Goal: Information Seeking & Learning: Understand process/instructions

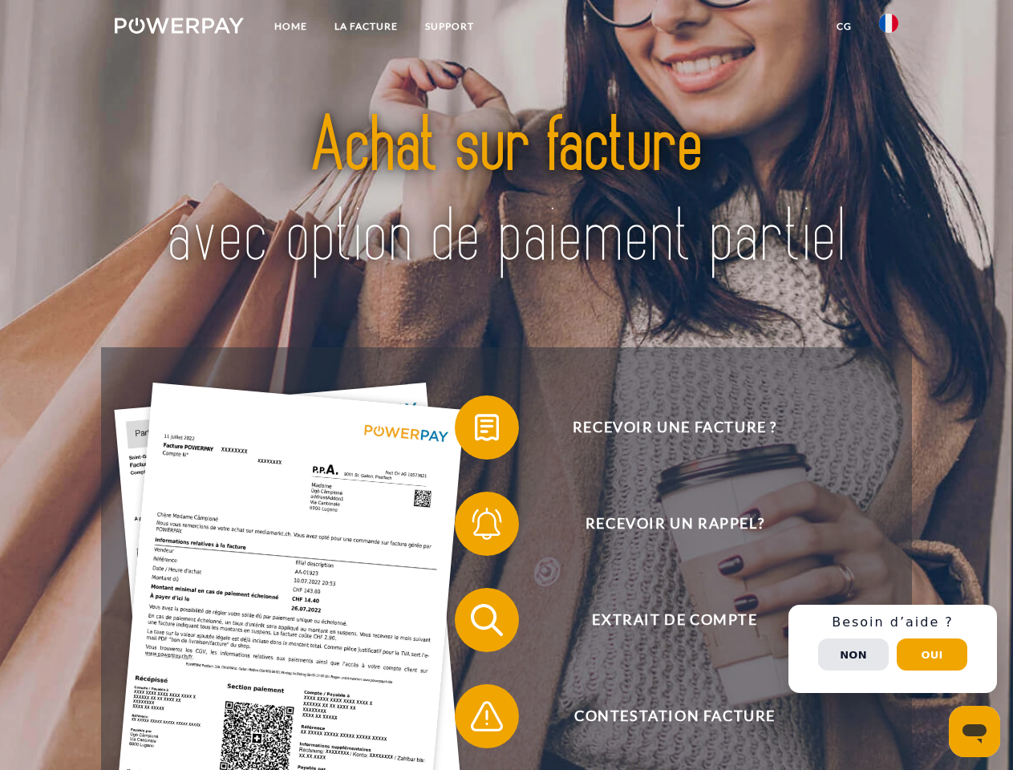
click at [179, 28] on img at bounding box center [179, 26] width 129 height 16
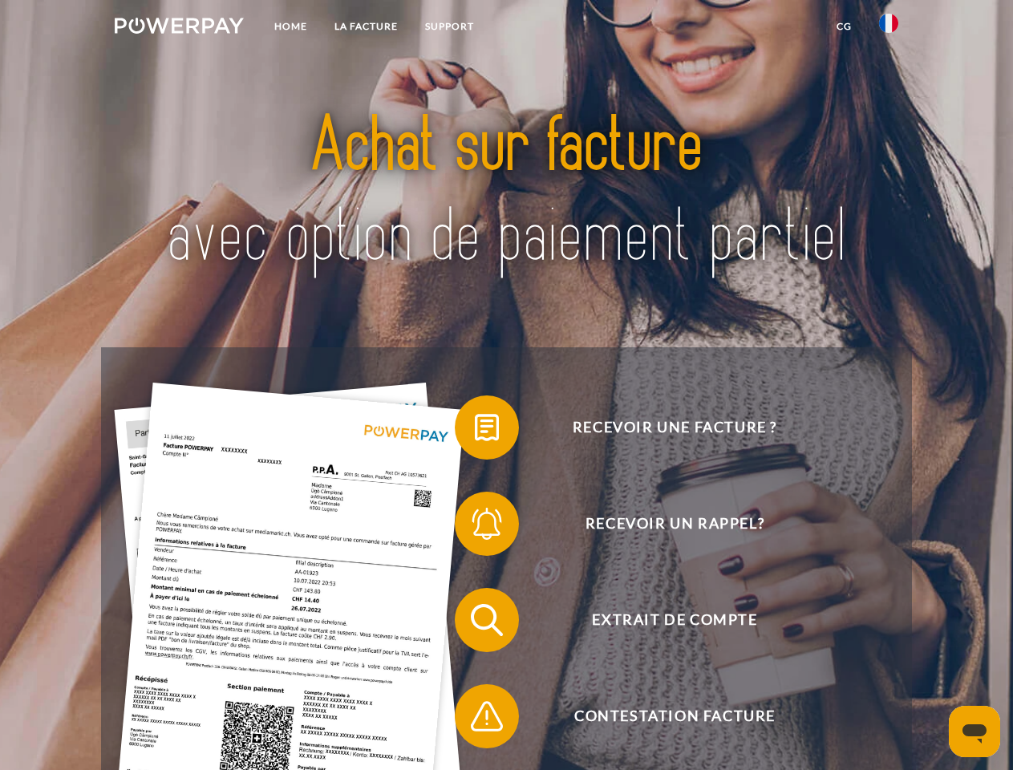
click at [888, 28] on img at bounding box center [888, 23] width 19 height 19
click at [843, 26] on link "CG" at bounding box center [844, 26] width 42 height 29
click at [475, 430] on span at bounding box center [462, 427] width 80 height 80
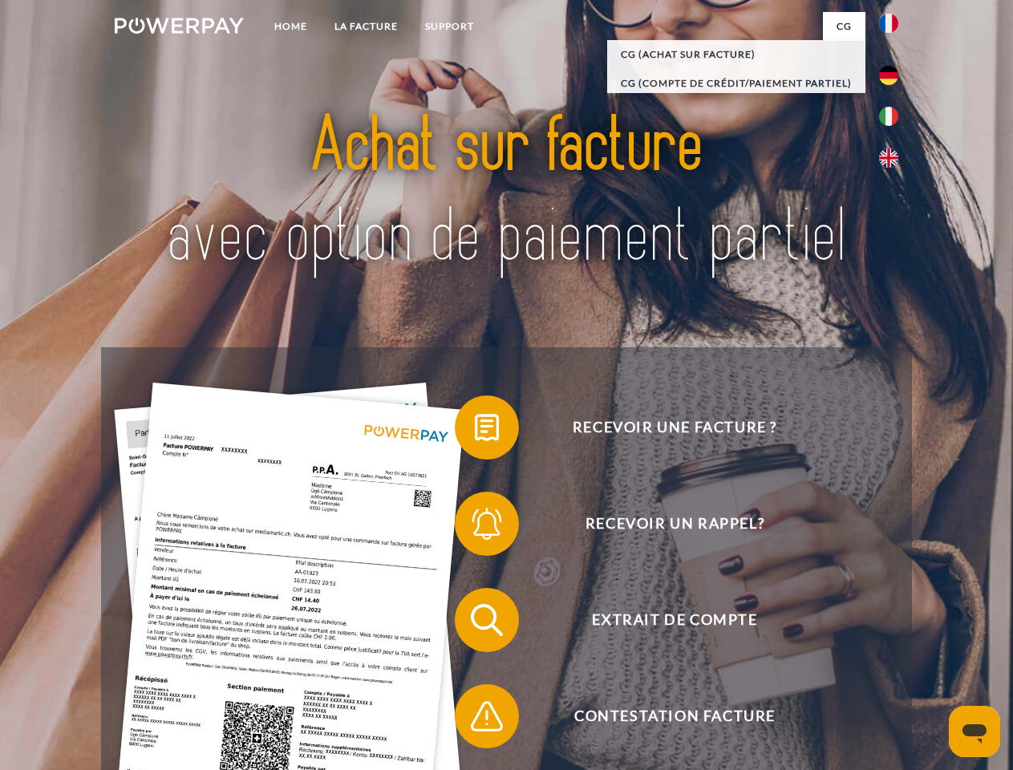
click at [475, 527] on span at bounding box center [462, 523] width 80 height 80
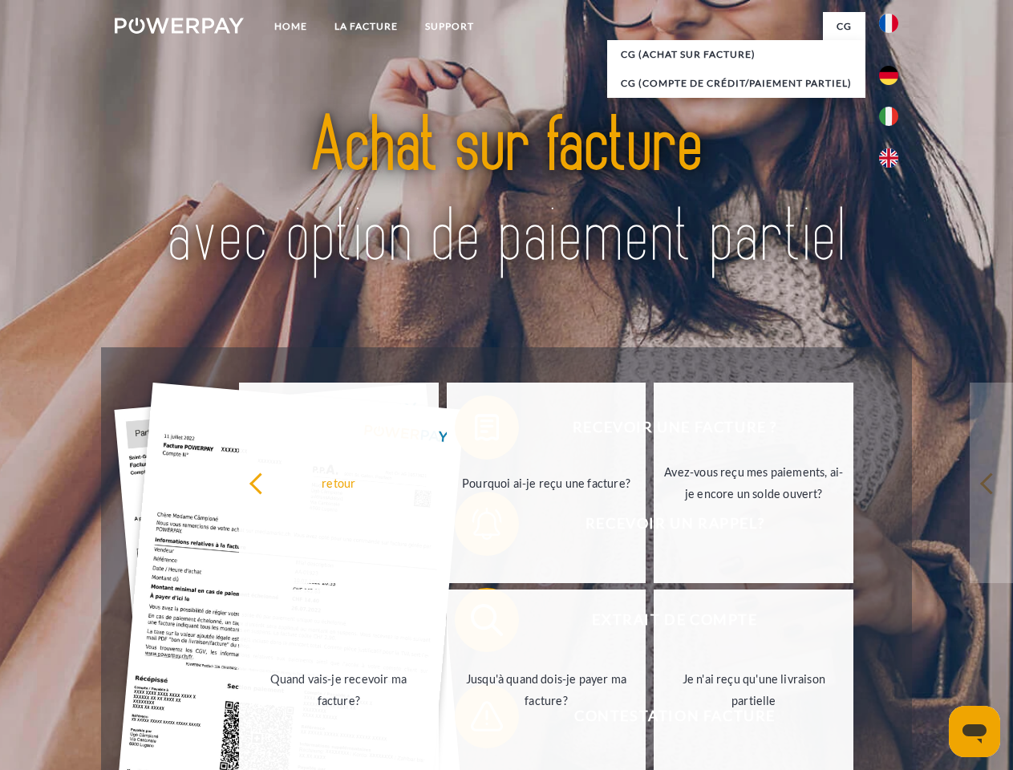
click at [475, 623] on link "Jusqu'à quand dois-je payer ma facture?" at bounding box center [547, 689] width 200 height 200
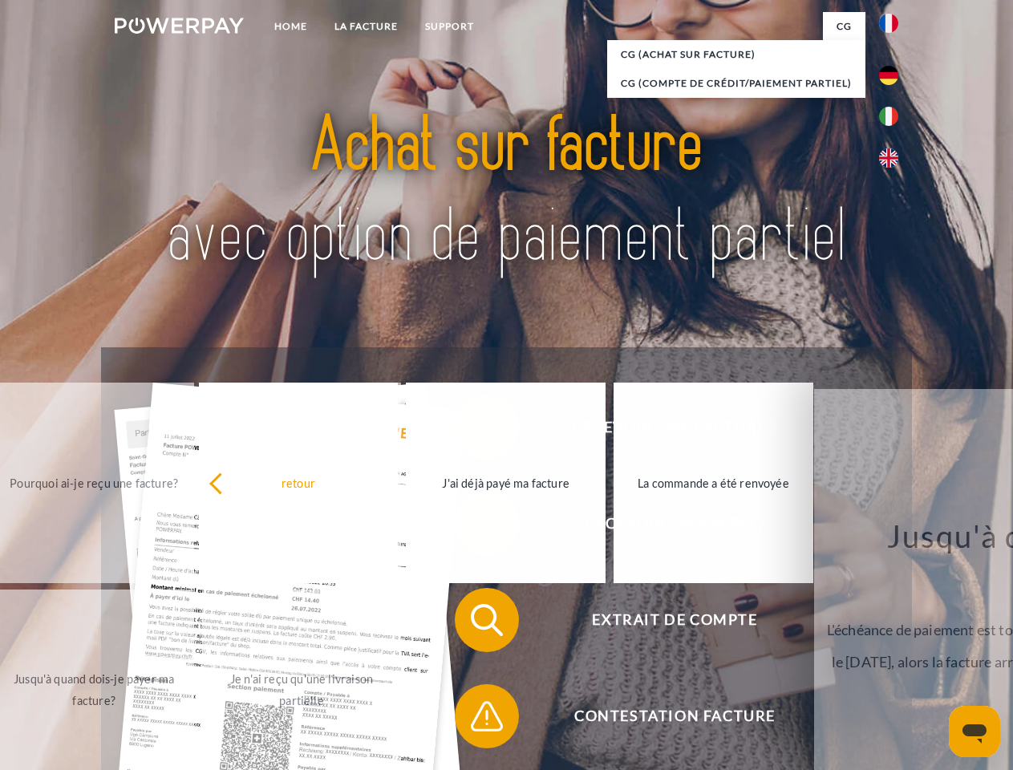
click at [475, 719] on span at bounding box center [462, 716] width 80 height 80
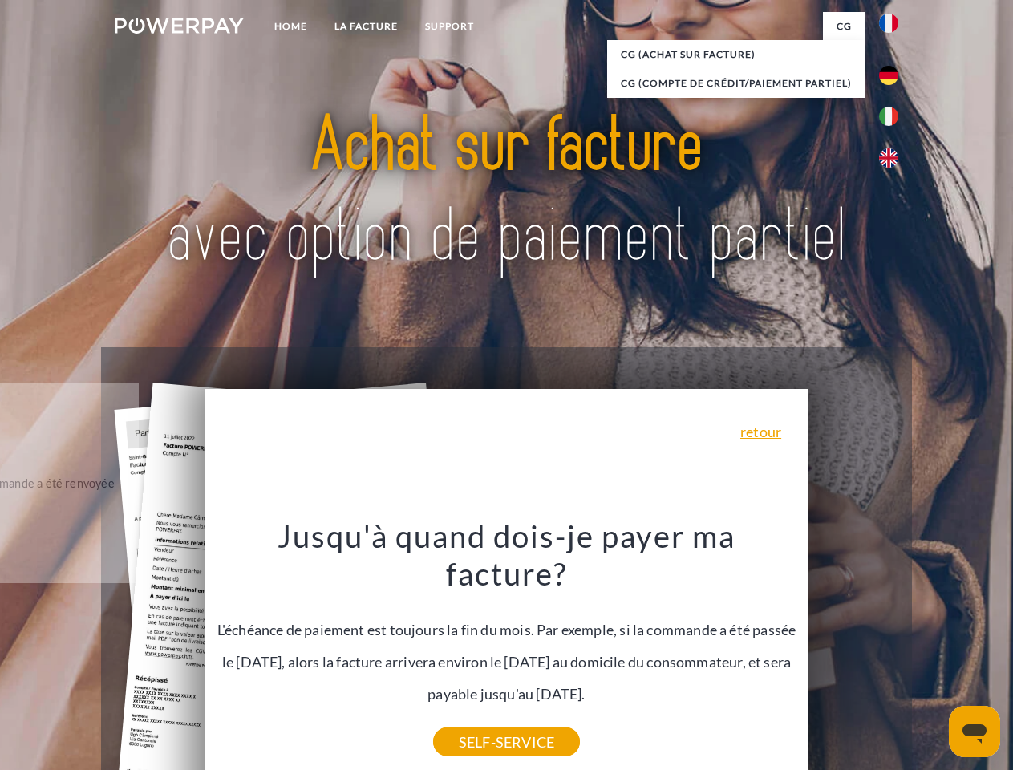
click at [892, 649] on div "Recevoir une facture ? Recevoir un rappel? Extrait de compte retour" at bounding box center [506, 667] width 810 height 641
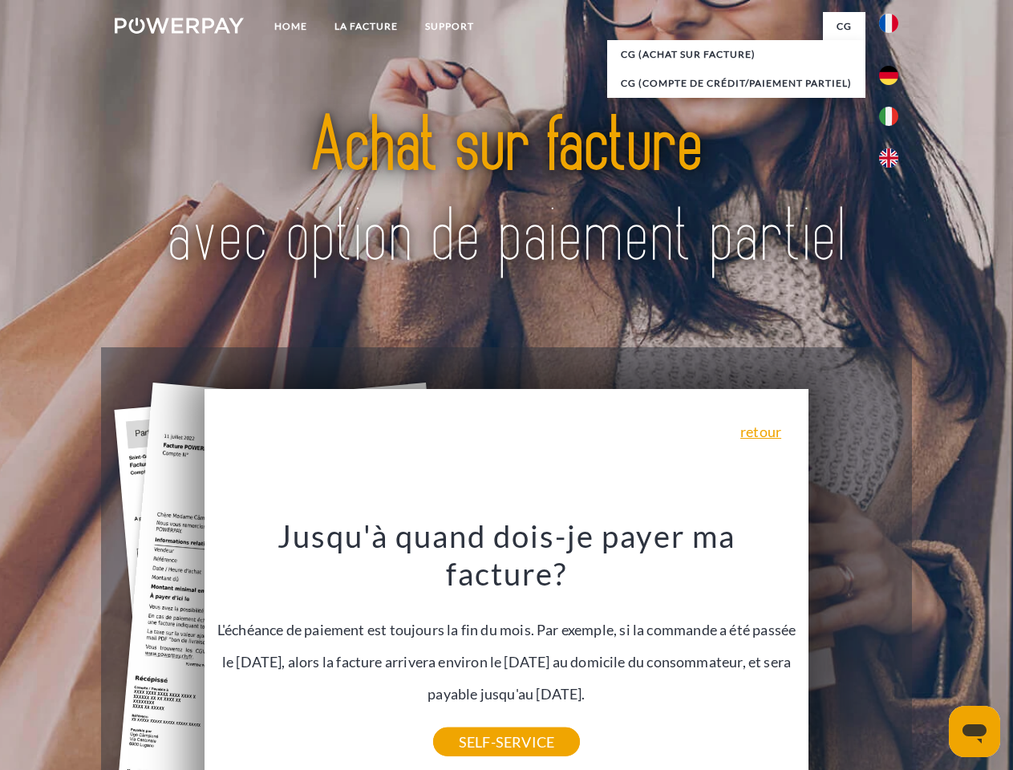
click at [853, 652] on span "Extrait de compte" at bounding box center [674, 620] width 393 height 64
click at [932, 654] on header "Home LA FACTURE Support" at bounding box center [506, 553] width 1013 height 1107
